Goal: Register for event/course

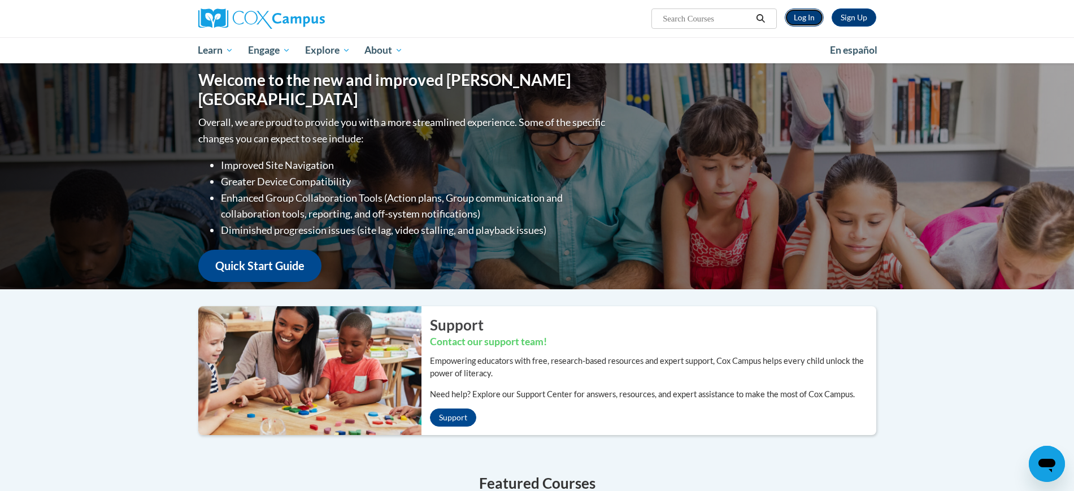
click at [808, 21] on link "Log In" at bounding box center [804, 17] width 39 height 18
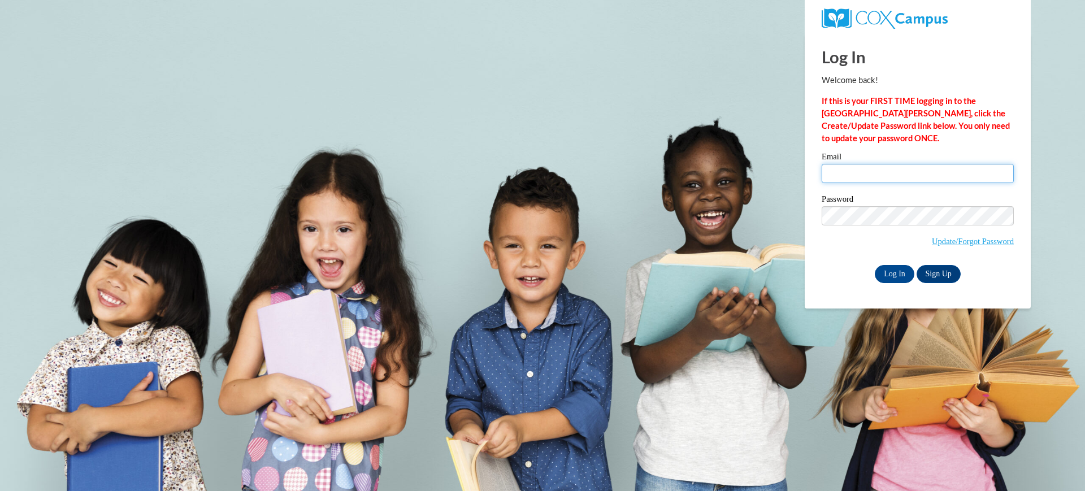
click at [849, 175] on input "Email" at bounding box center [917, 173] width 192 height 19
type input "rjackson@kusd.edu"
click at [891, 271] on input "Log In" at bounding box center [894, 274] width 40 height 18
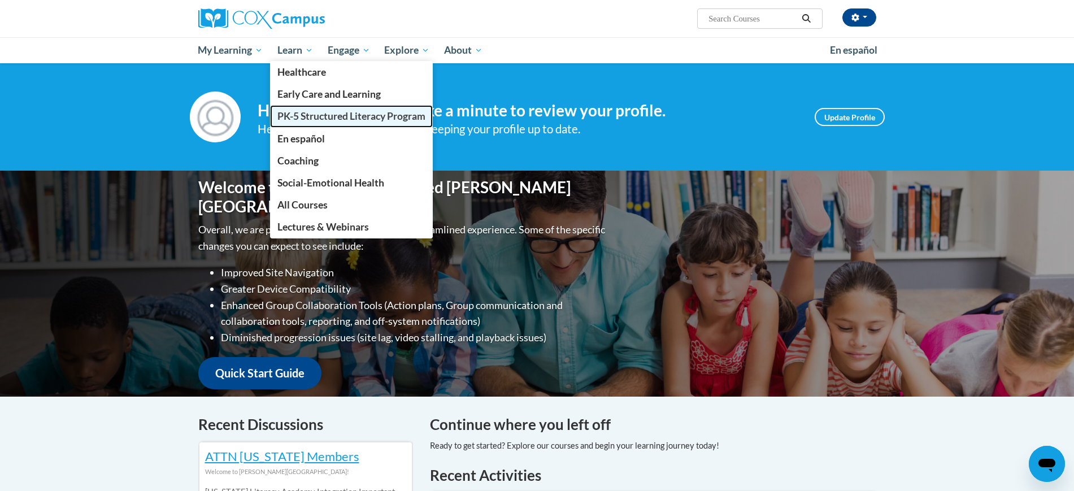
click at [322, 114] on span "PK-5 Structured Literacy Program" at bounding box center [351, 116] width 148 height 12
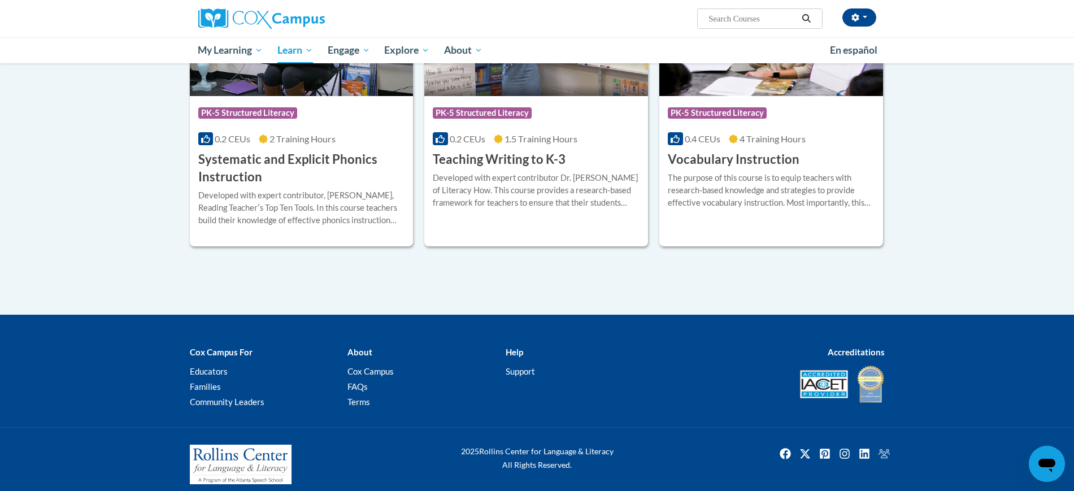
scroll to position [1161, 0]
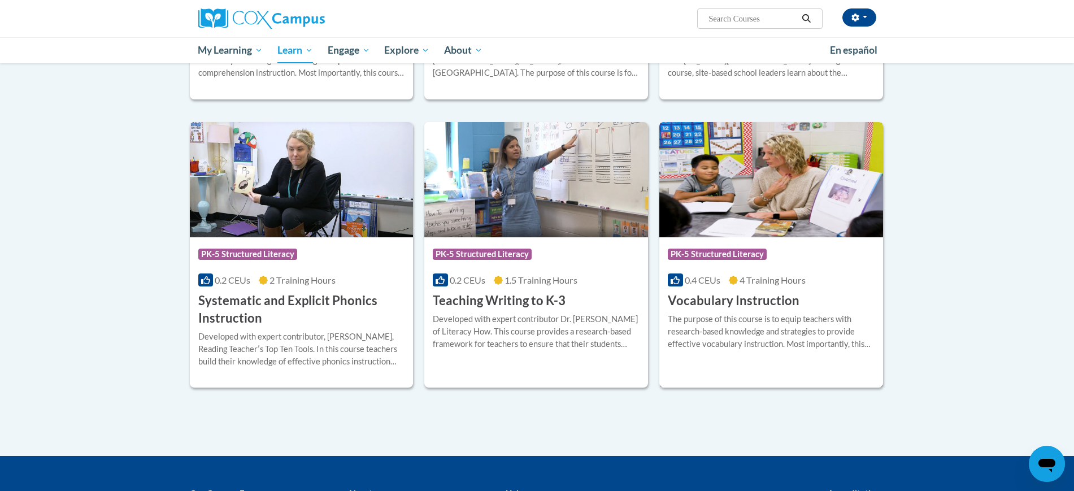
click at [841, 290] on div "Course Category: PK-5 Structured Literacy 0.4 CEUs 4 Training Hours COURSE Voca…" at bounding box center [771, 273] width 224 height 72
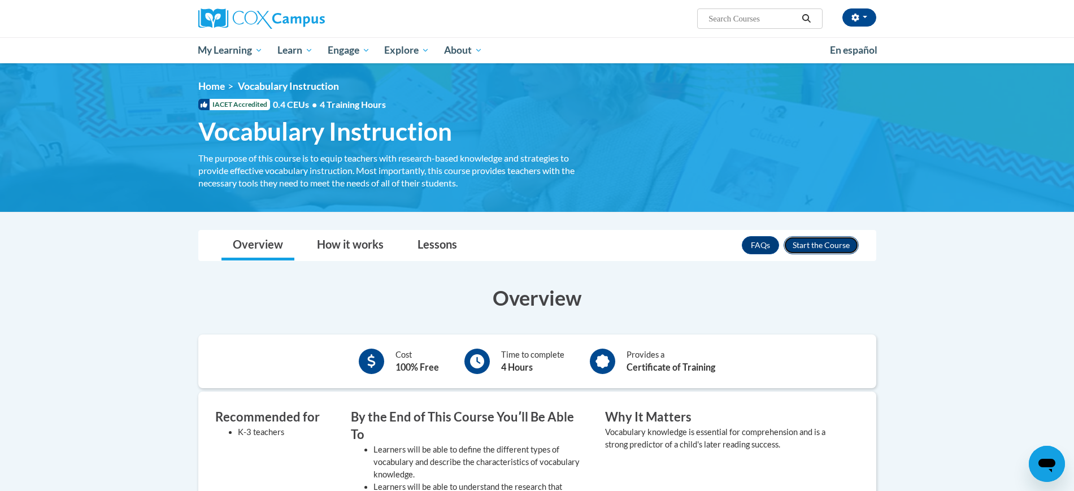
click at [829, 243] on button "Enroll" at bounding box center [820, 245] width 75 height 18
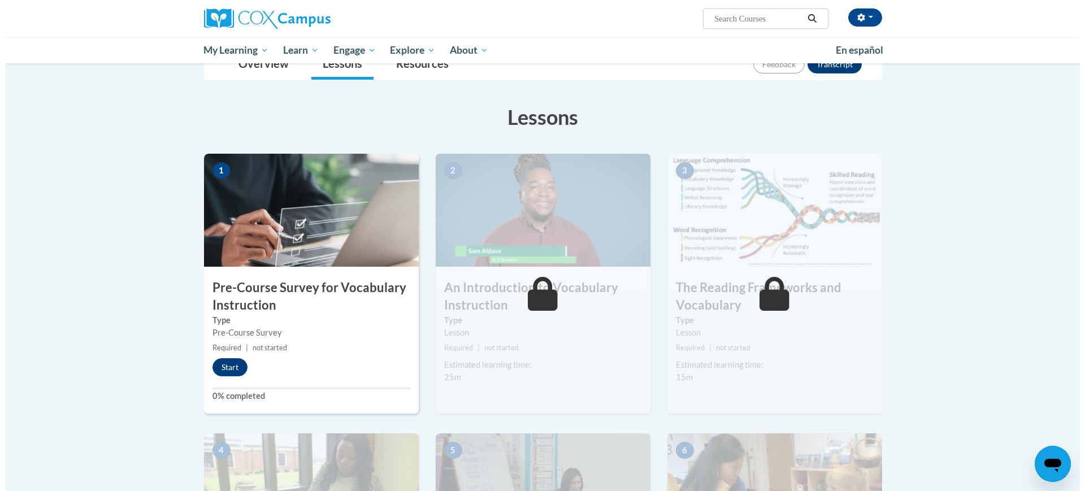
scroll to position [212, 0]
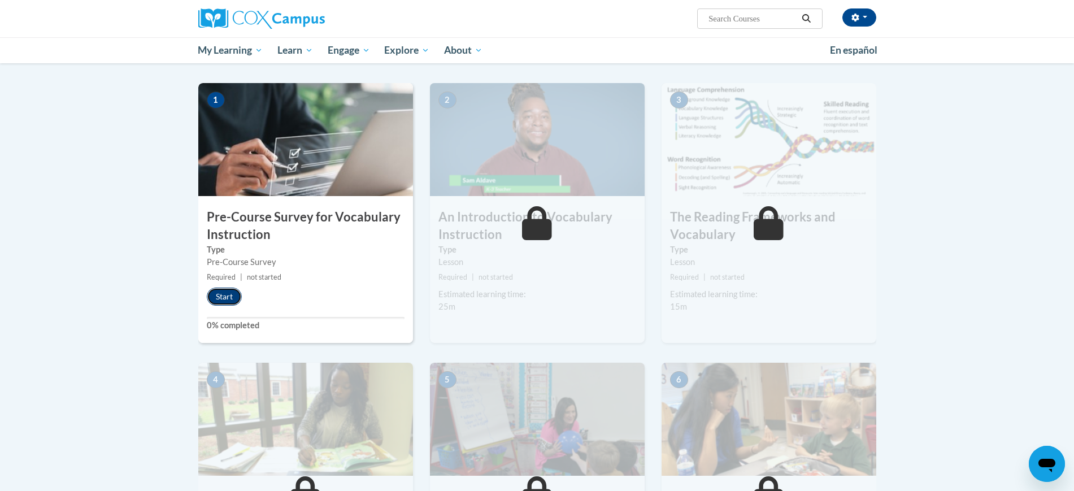
click at [226, 295] on button "Start" at bounding box center [224, 297] width 35 height 18
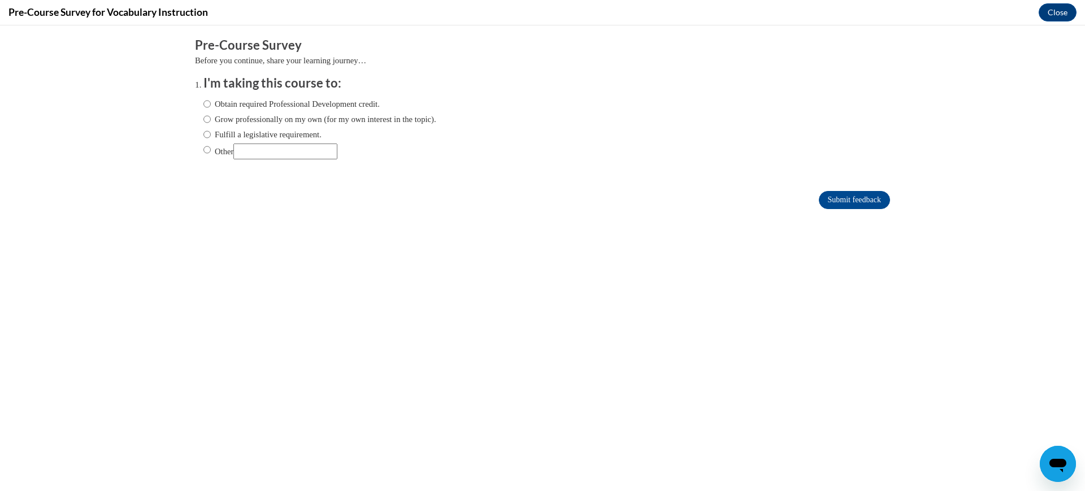
scroll to position [0, 0]
click at [207, 133] on label "Fulfill a legislative requirement." at bounding box center [262, 134] width 118 height 12
click at [207, 133] on input "Fulfill a legislative requirement." at bounding box center [206, 134] width 7 height 12
radio input "true"
click at [829, 195] on input "Submit feedback" at bounding box center [853, 200] width 71 height 18
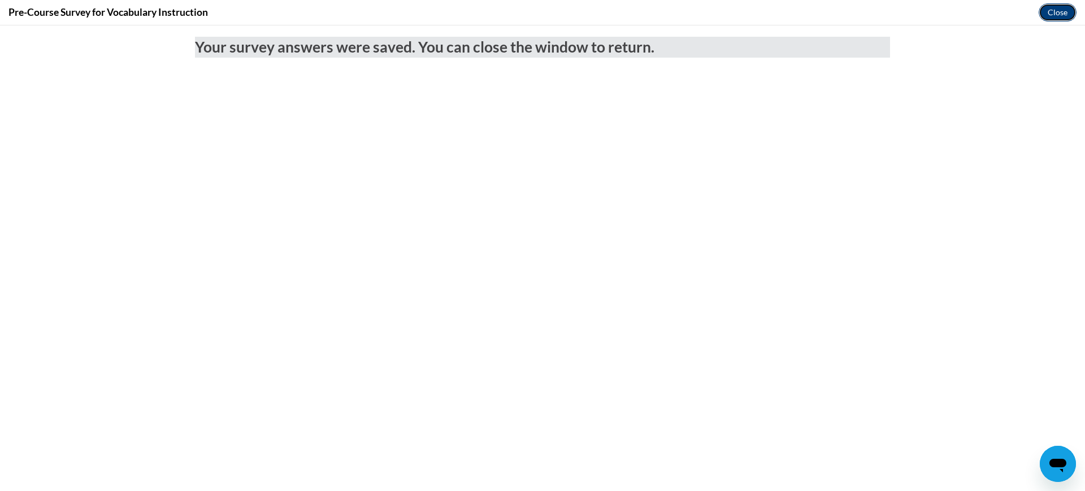
click at [1056, 14] on button "Close" at bounding box center [1057, 12] width 38 height 18
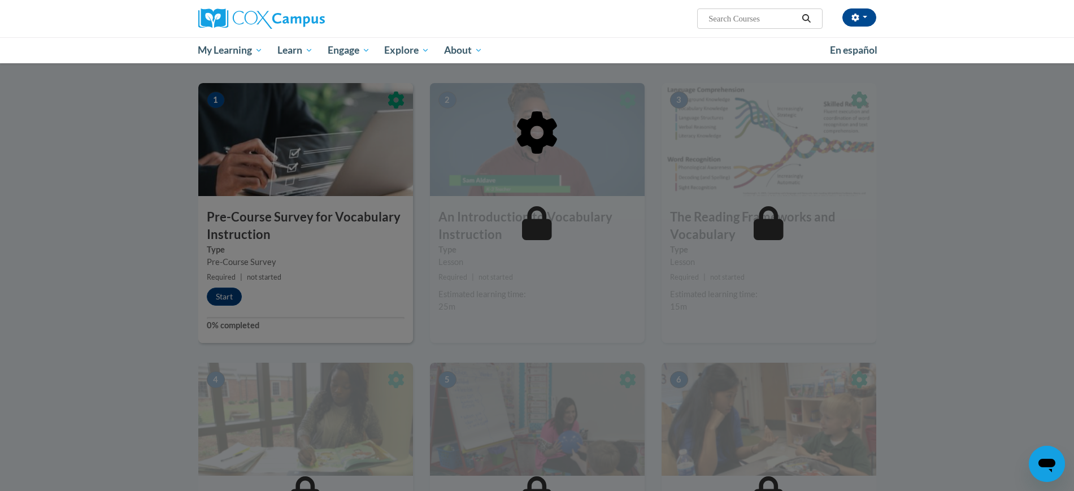
click at [349, 280] on div at bounding box center [537, 190] width 678 height 215
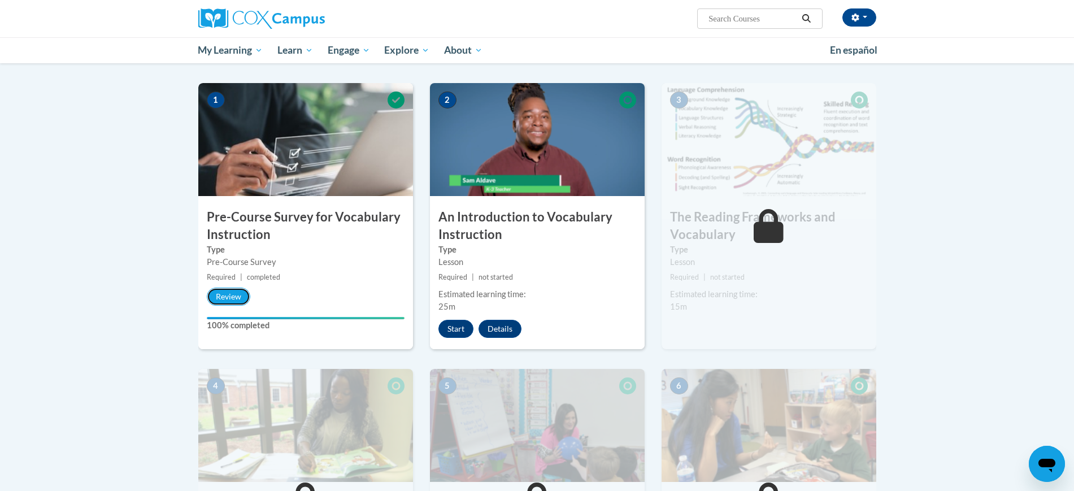
click at [225, 297] on button "Review" at bounding box center [228, 297] width 43 height 18
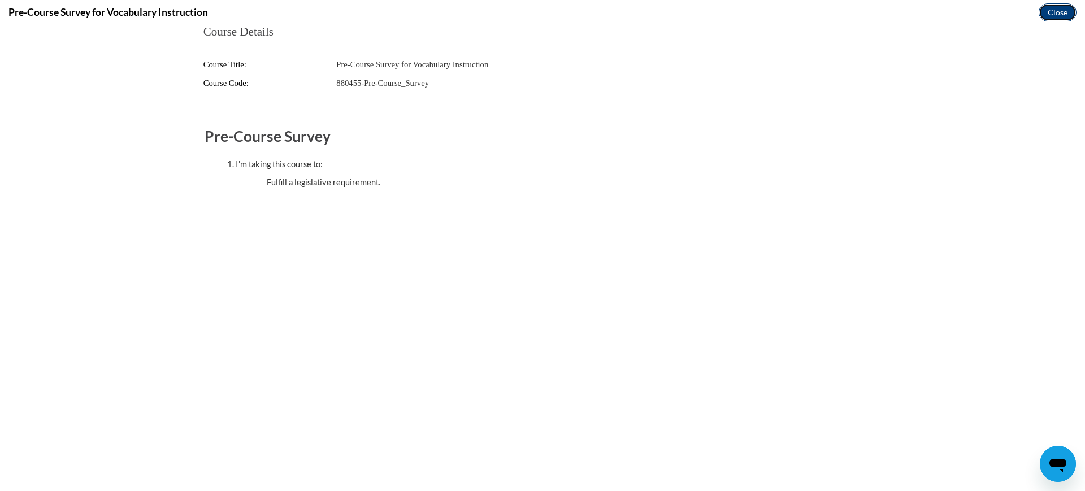
click at [1045, 9] on button "Close" at bounding box center [1057, 12] width 38 height 18
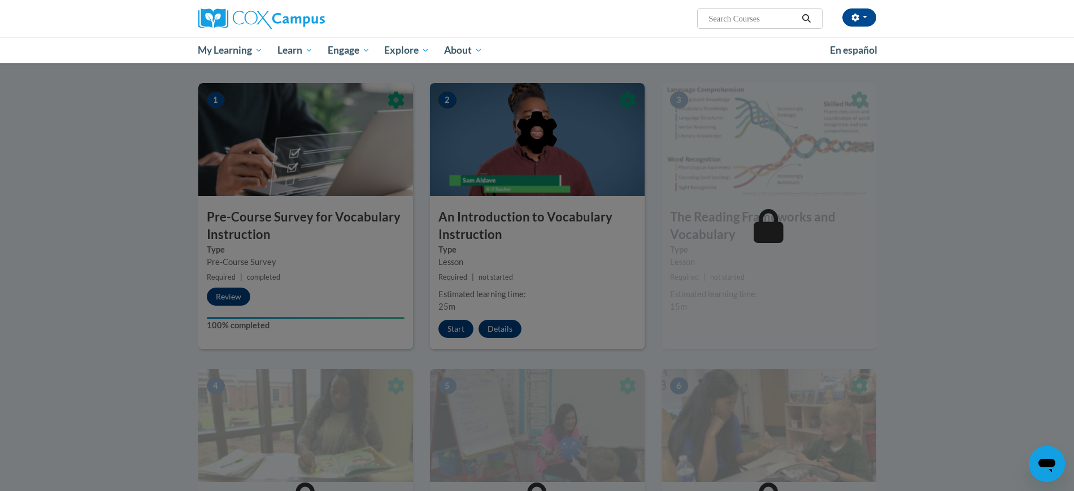
click at [464, 326] on div at bounding box center [537, 245] width 1074 height 491
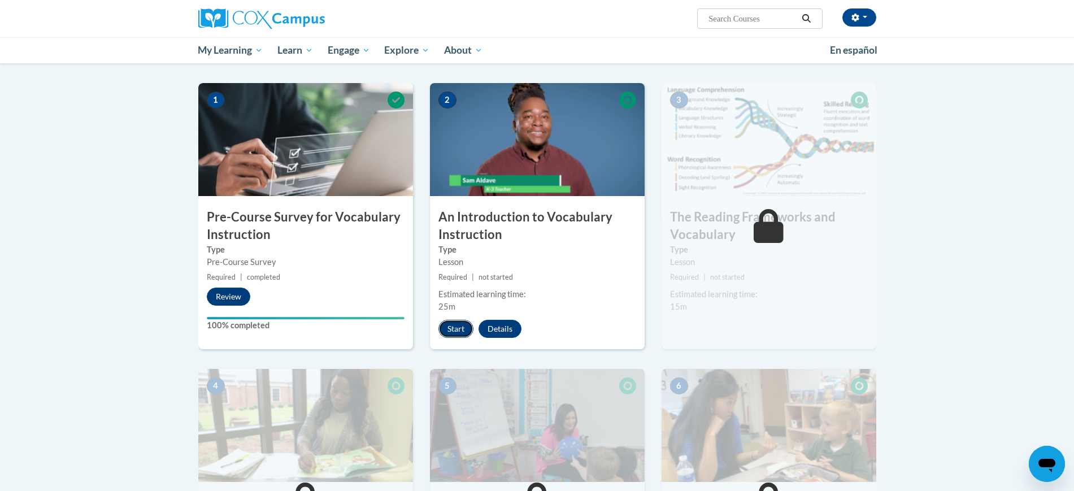
click at [458, 330] on button "Start" at bounding box center [455, 329] width 35 height 18
